Goal: Transaction & Acquisition: Book appointment/travel/reservation

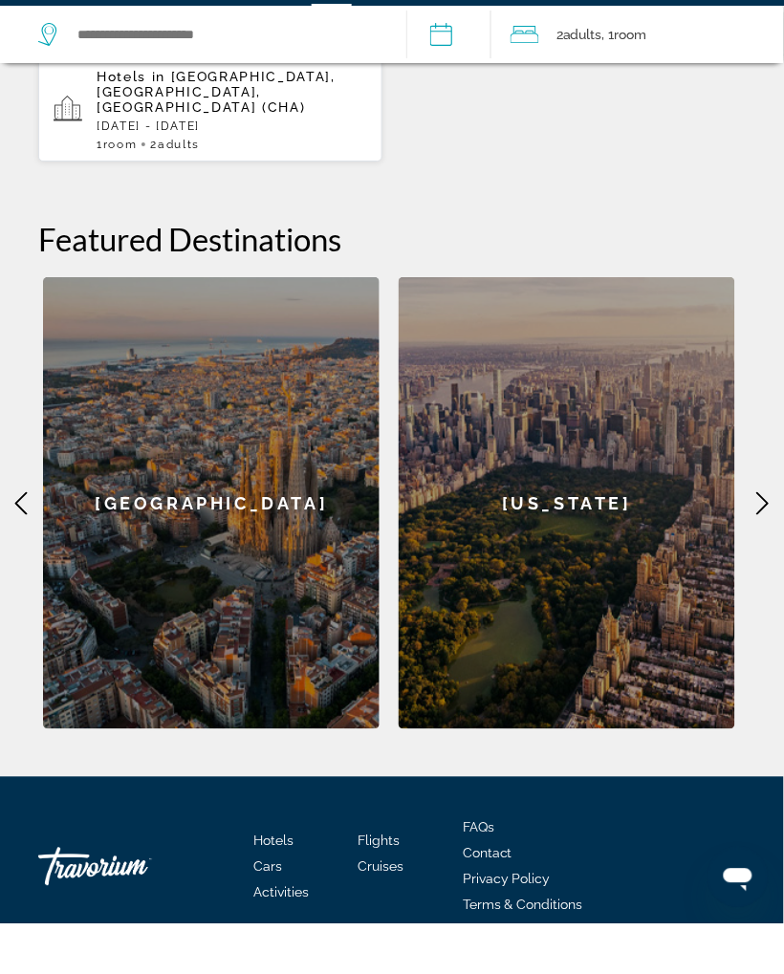
scroll to position [876, 0]
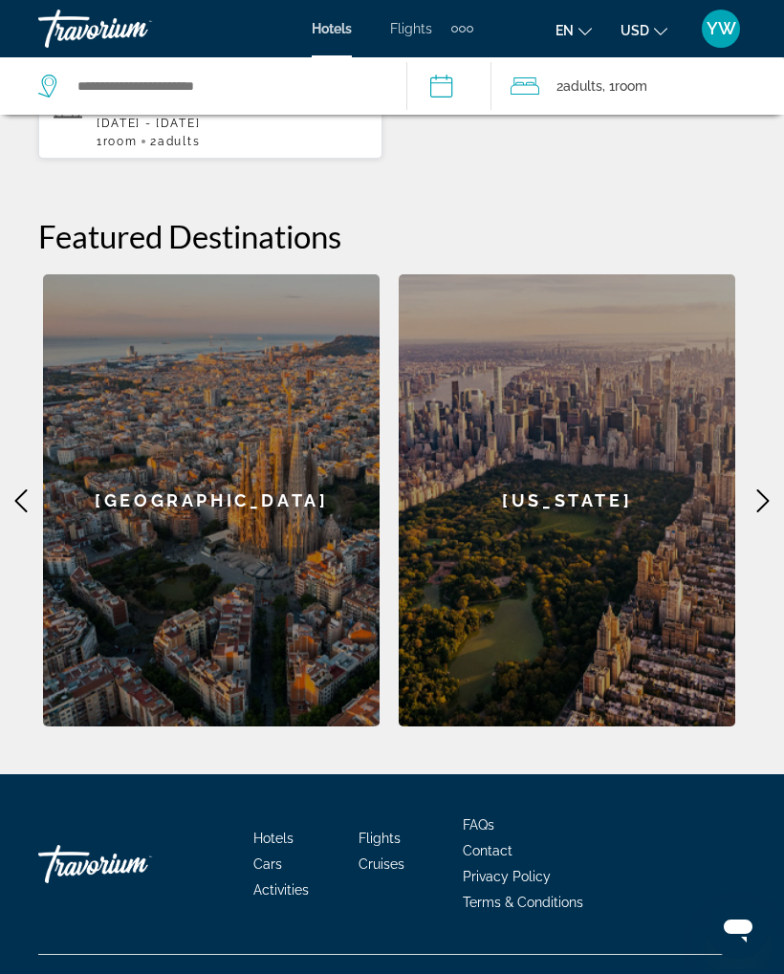
click at [773, 489] on icon "Main content" at bounding box center [762, 500] width 23 height 23
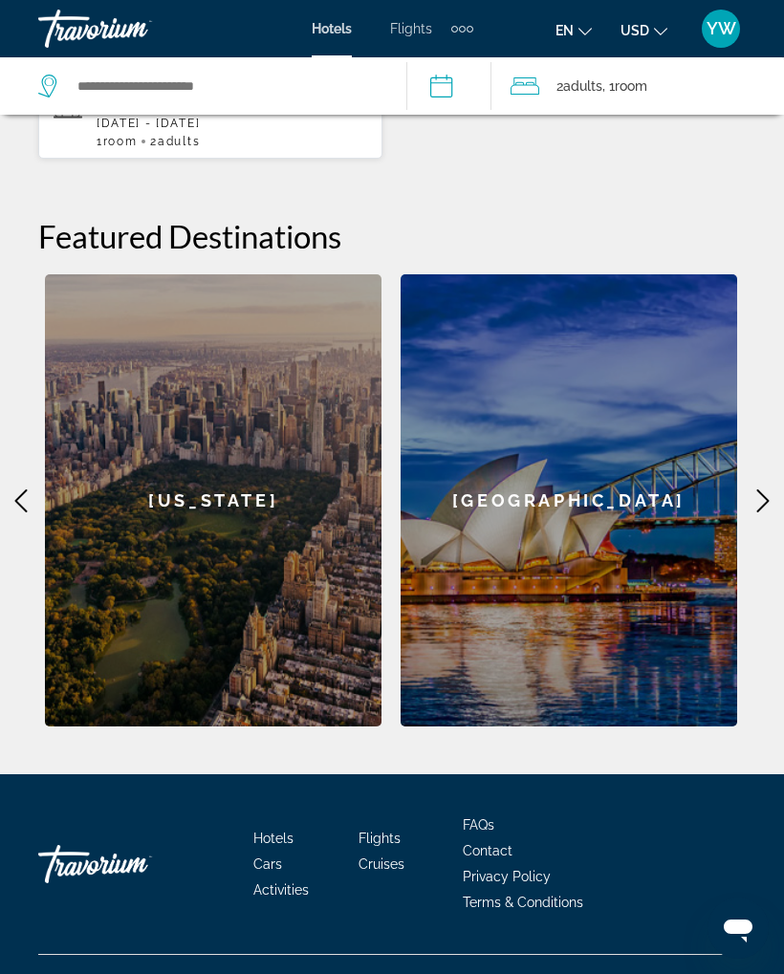
click at [760, 489] on icon "Main content" at bounding box center [762, 500] width 23 height 23
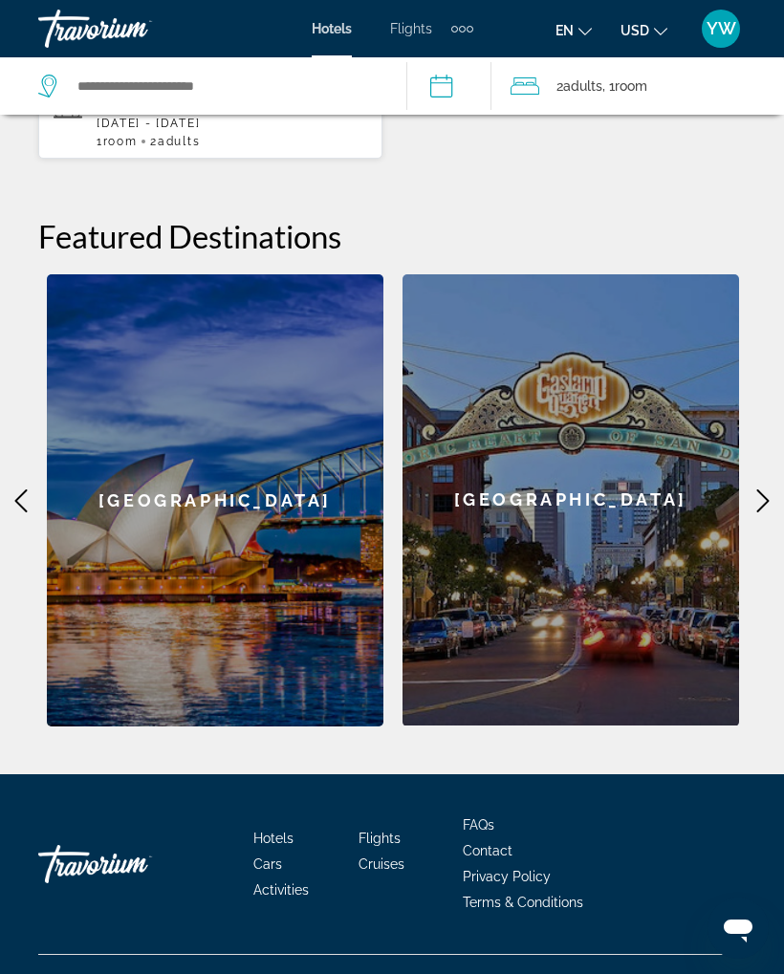
click at [735, 466] on div "[GEOGRAPHIC_DATA]" at bounding box center [570, 499] width 336 height 451
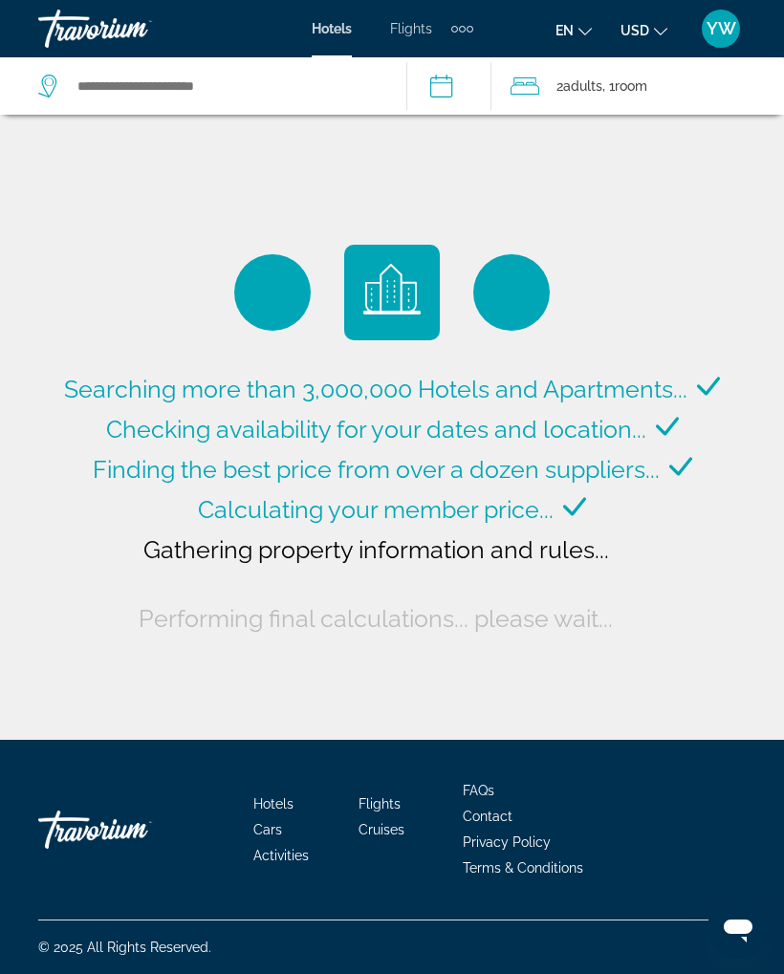
type input "**********"
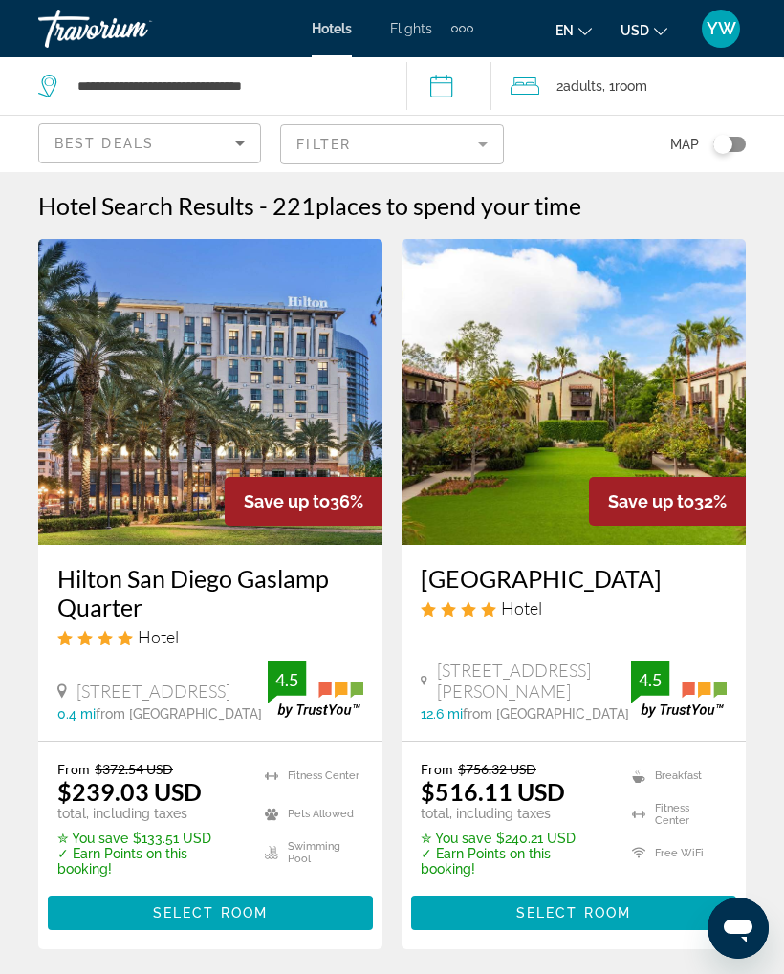
click at [588, 32] on icon "Change language" at bounding box center [584, 32] width 13 height 8
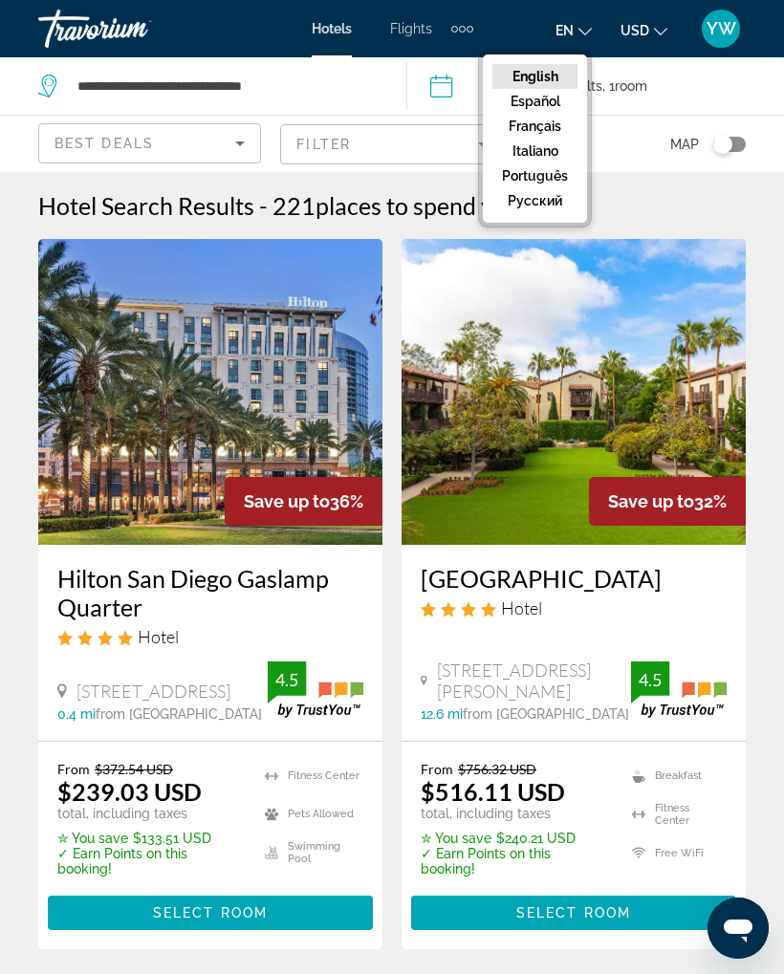
click at [588, 32] on icon "Change language" at bounding box center [584, 31] width 13 height 13
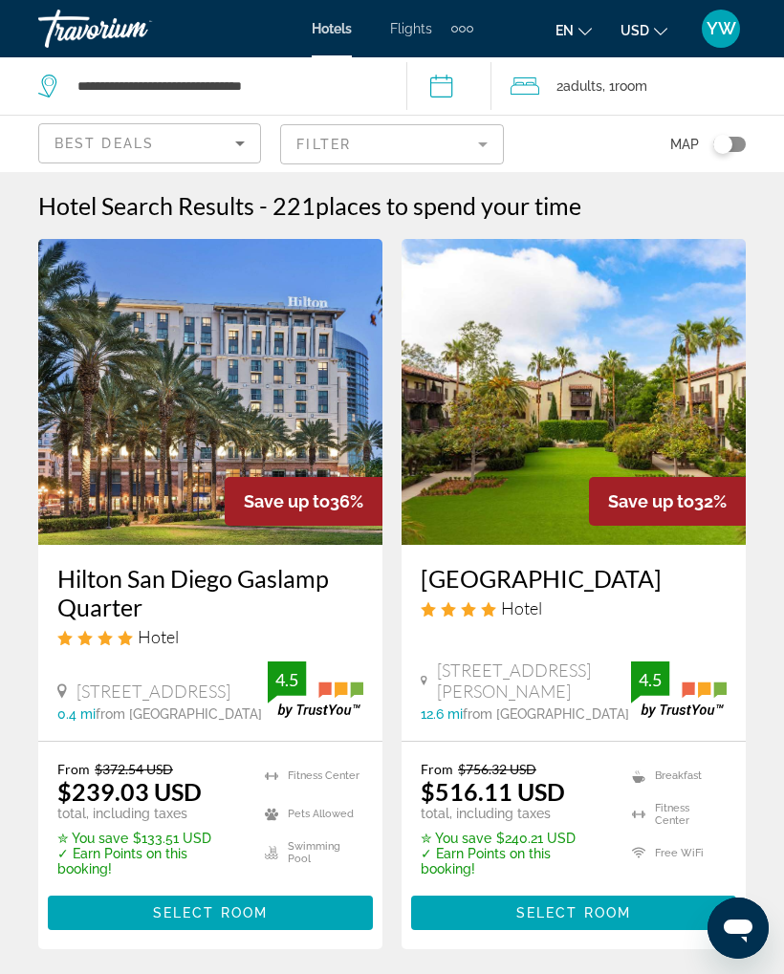
click at [664, 39] on button "USD USD ($) MXN (Mex$) CAD (Can$) GBP (£) EUR (€) AUD (A$) NZD (NZ$) CNY (CN¥)" at bounding box center [643, 30] width 47 height 28
